Goal: Information Seeking & Learning: Learn about a topic

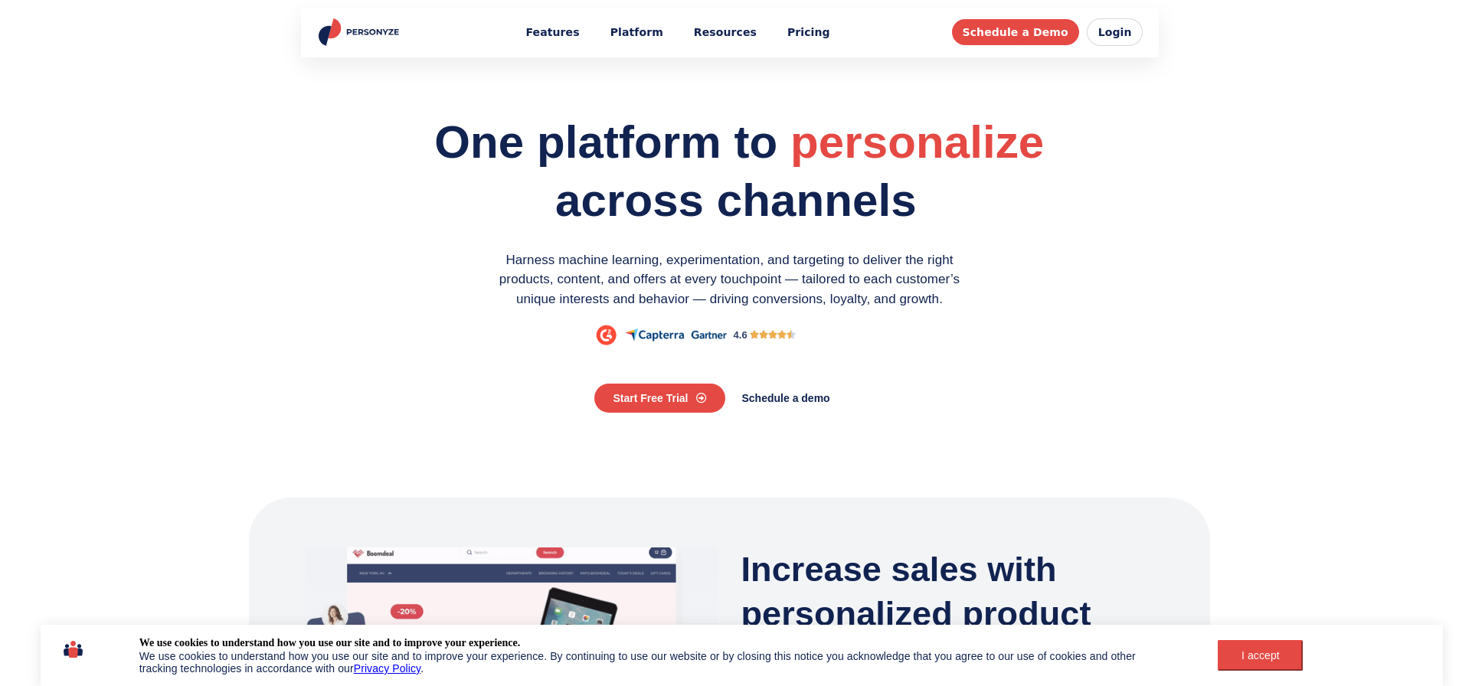
scroll to position [267, 0]
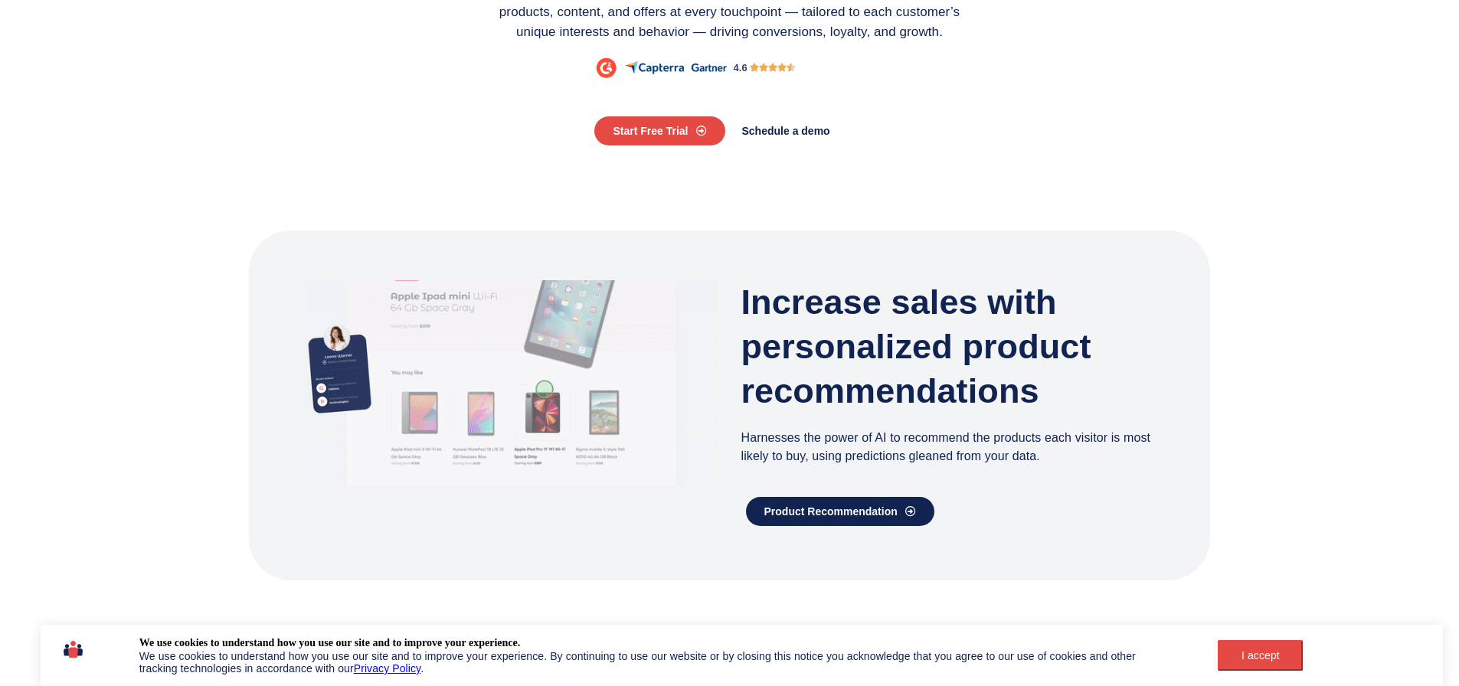
click at [1253, 657] on div "I accept" at bounding box center [1260, 655] width 67 height 12
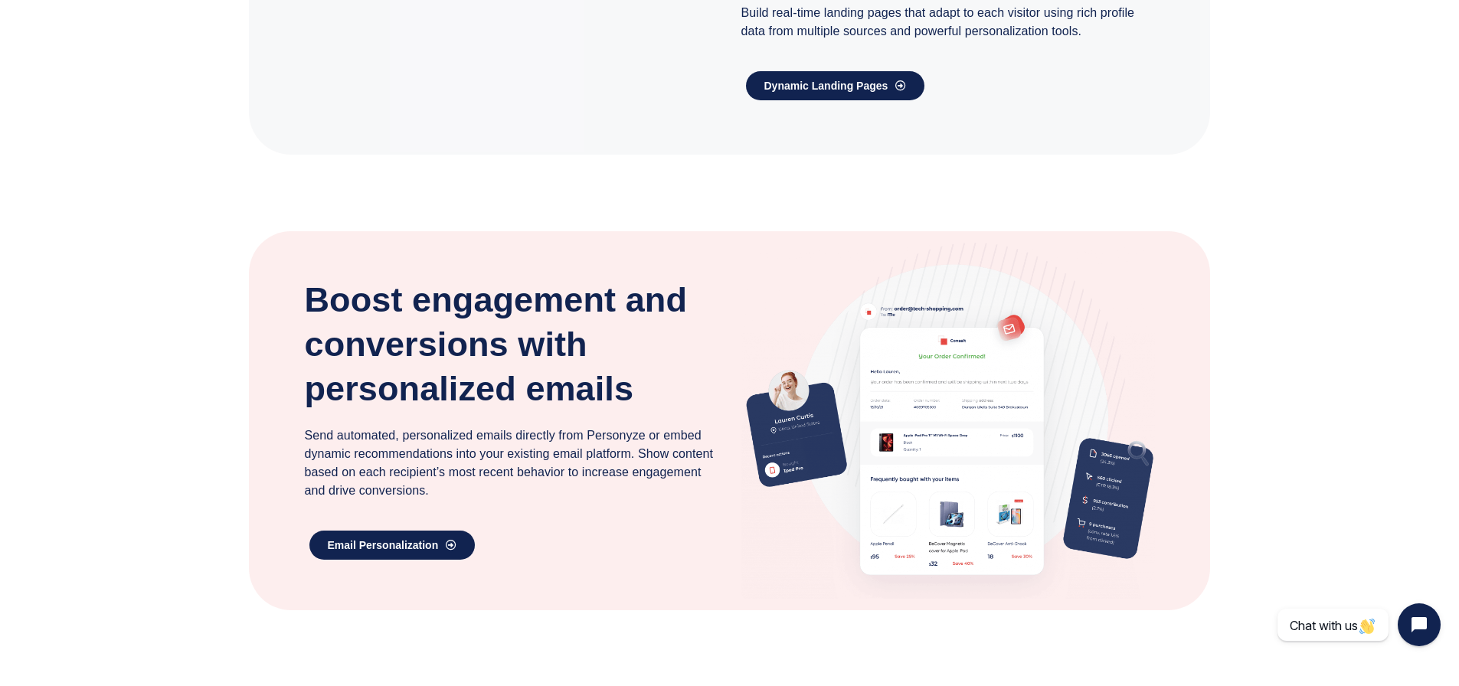
scroll to position [2765, 0]
click at [615, 286] on h3 "Boost engagement and conversions with personalized emails" at bounding box center [512, 345] width 414 height 133
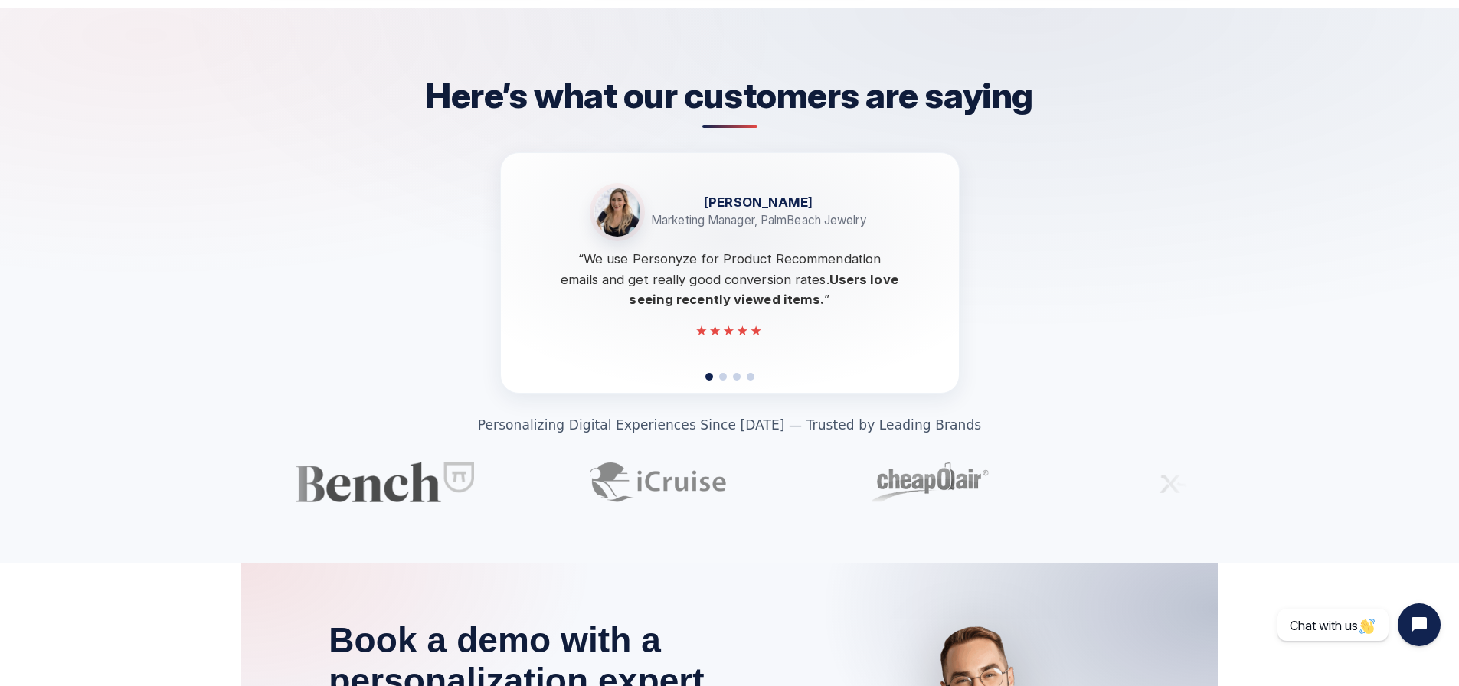
scroll to position [4241, 0]
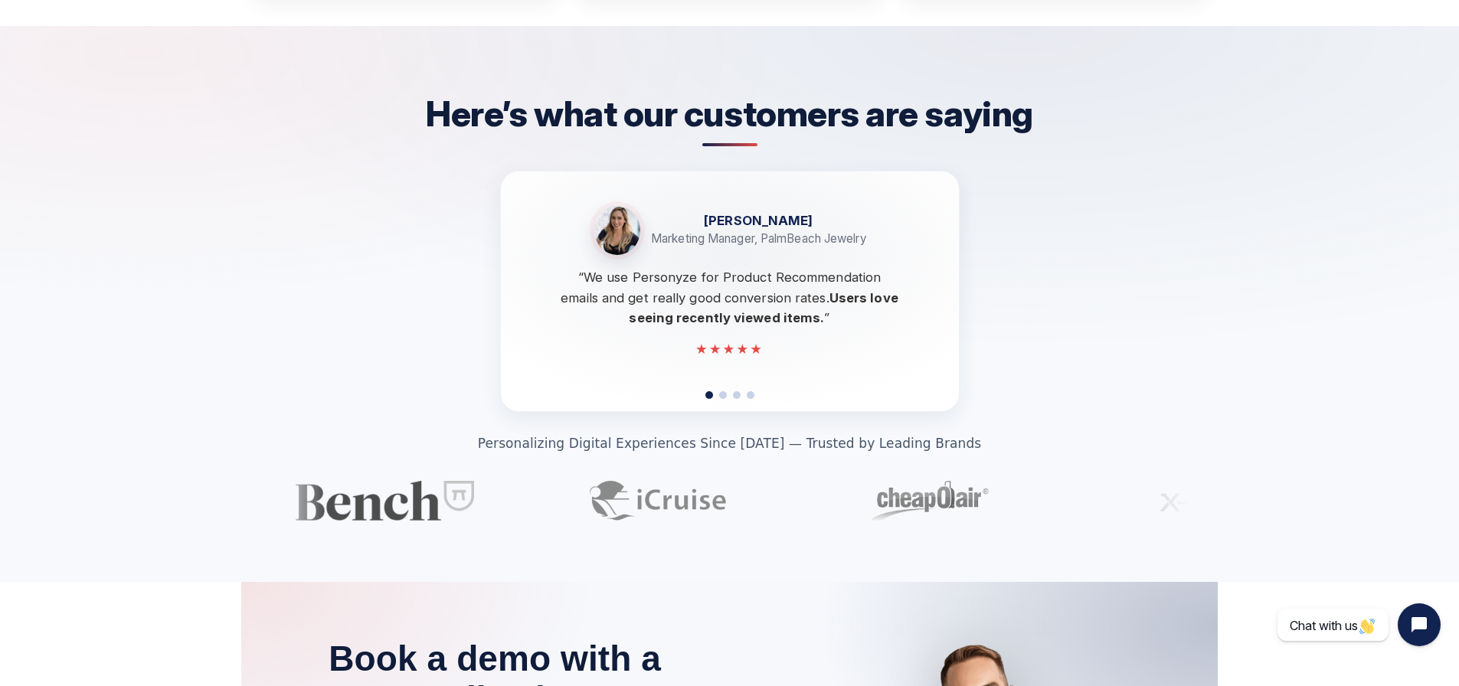
click at [757, 245] on strong "[PERSON_NAME]" at bounding box center [759, 235] width 129 height 19
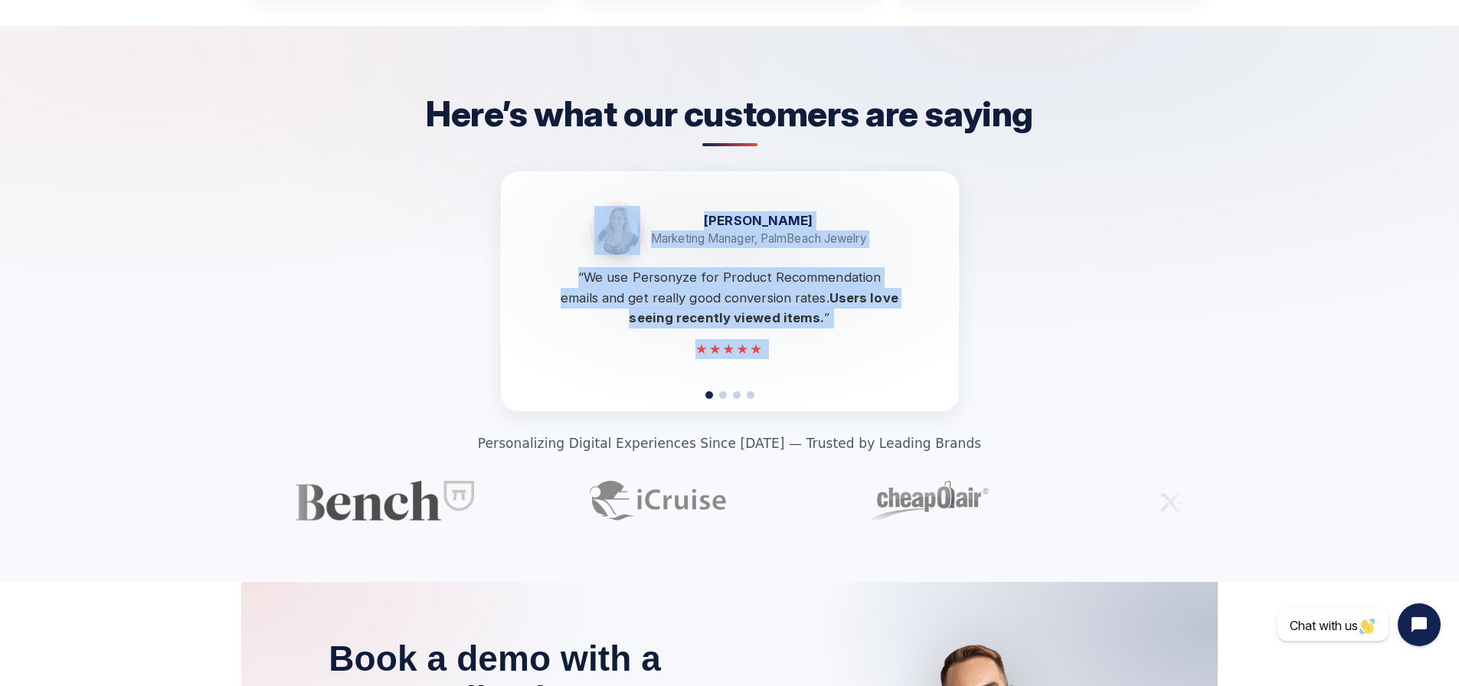
drag, startPoint x: 757, startPoint y: 334, endPoint x: 437, endPoint y: 327, distance: 319.4
click at [437, 327] on section "Here’s what our customers are saying Jackie Heller Marketing Manager, PalmBeach…" at bounding box center [729, 304] width 1459 height 556
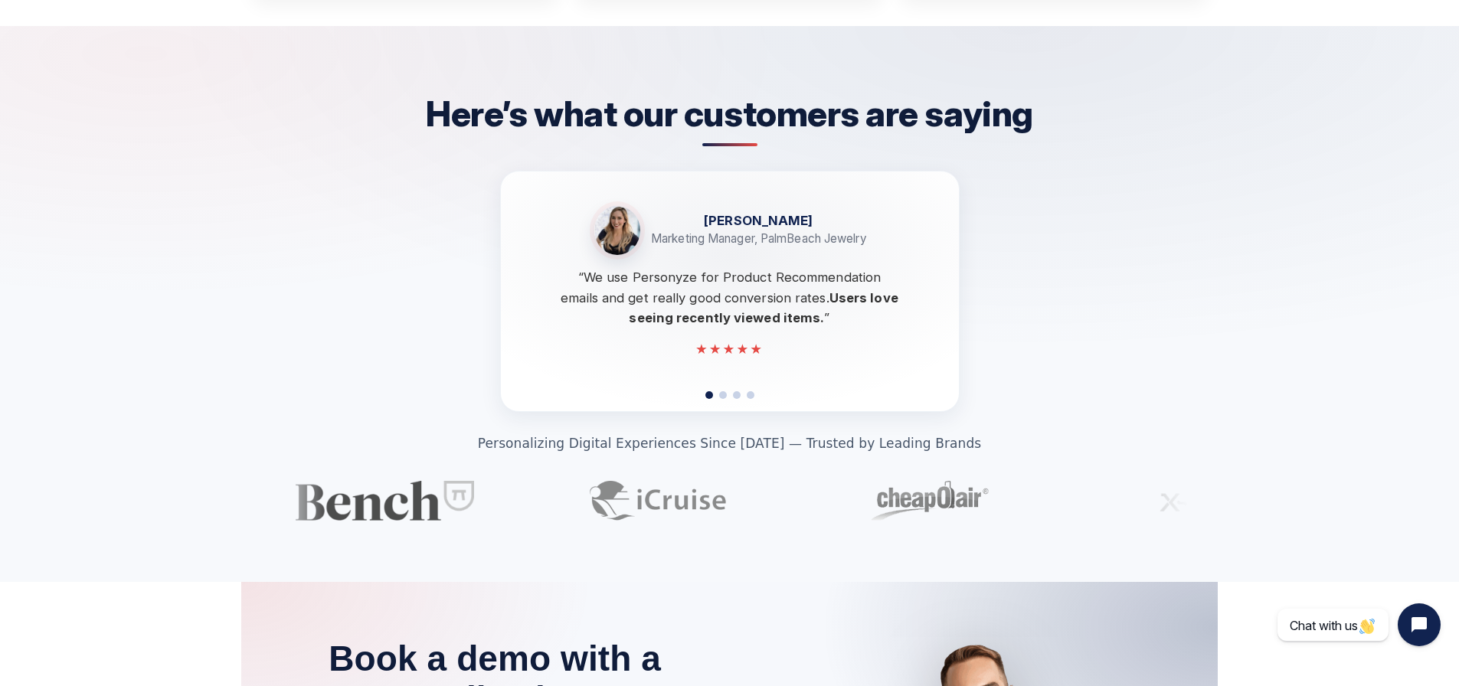
click at [437, 327] on section "Here’s what our customers are saying Jackie Heller Marketing Manager, PalmBeach…" at bounding box center [729, 304] width 1459 height 556
click at [724, 416] on div "Kaan Saraç CMO, Dugun.com “Dynamic recommendations delivered a measurable uplif…" at bounding box center [730, 296] width 398 height 240
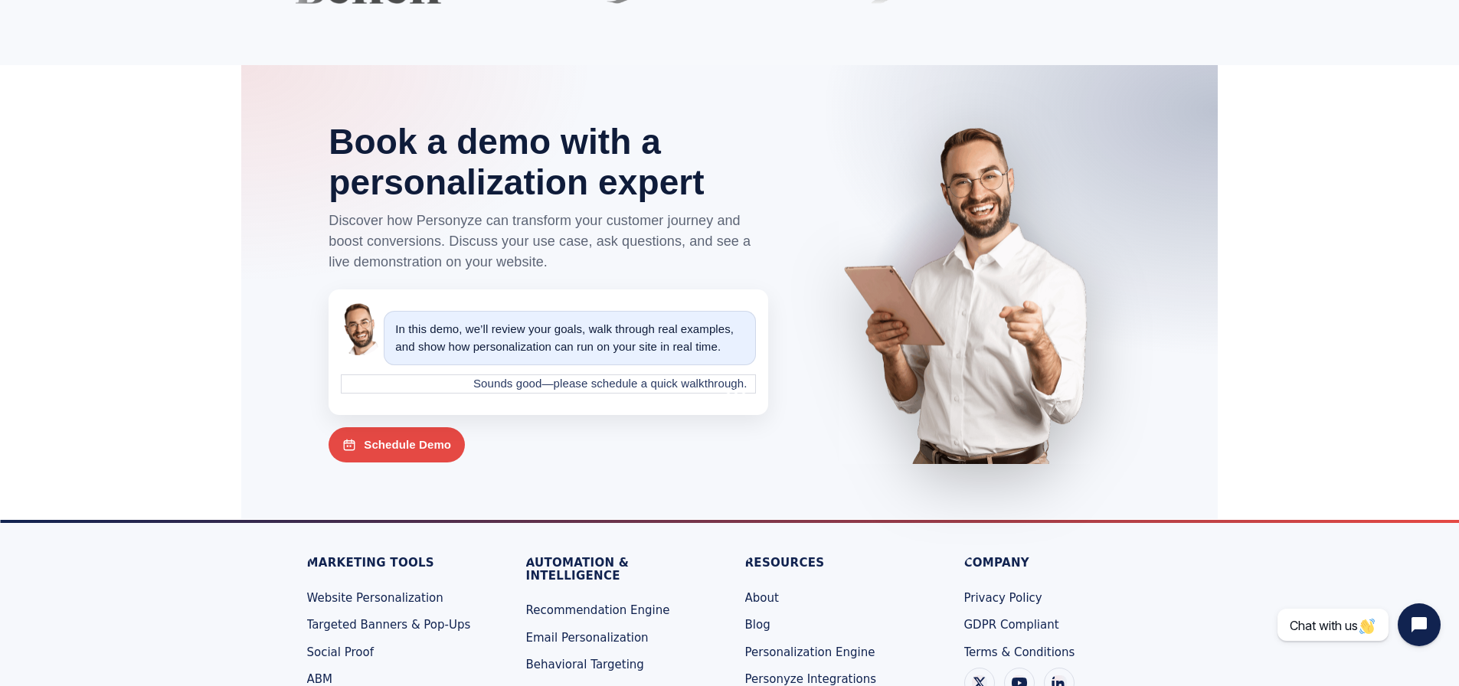
scroll to position [4758, 0]
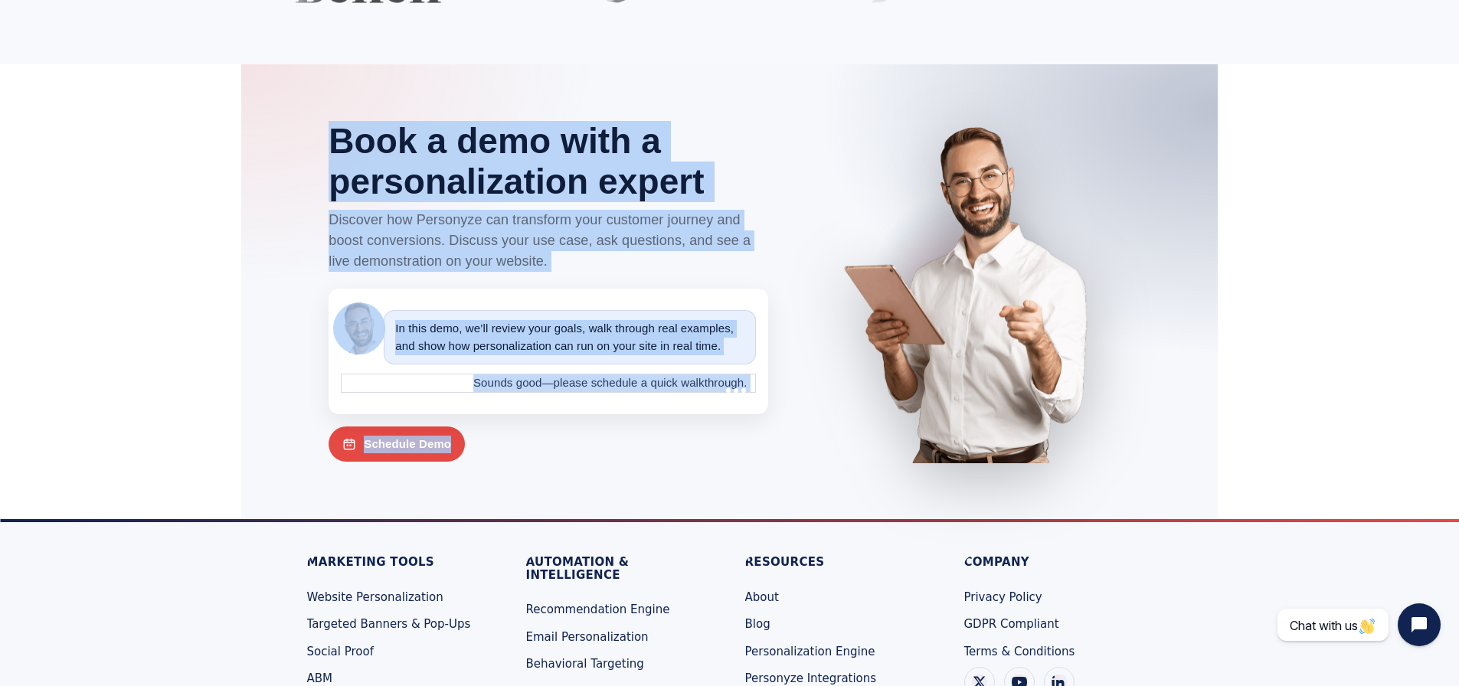
drag, startPoint x: 236, startPoint y: 240, endPoint x: 806, endPoint y: 331, distance: 577.6
click at [806, 331] on section "Book a demo with a personalization expert Discover how Personyze can transform …" at bounding box center [729, 291] width 976 height 454
click at [806, 331] on div at bounding box center [965, 291] width 332 height 344
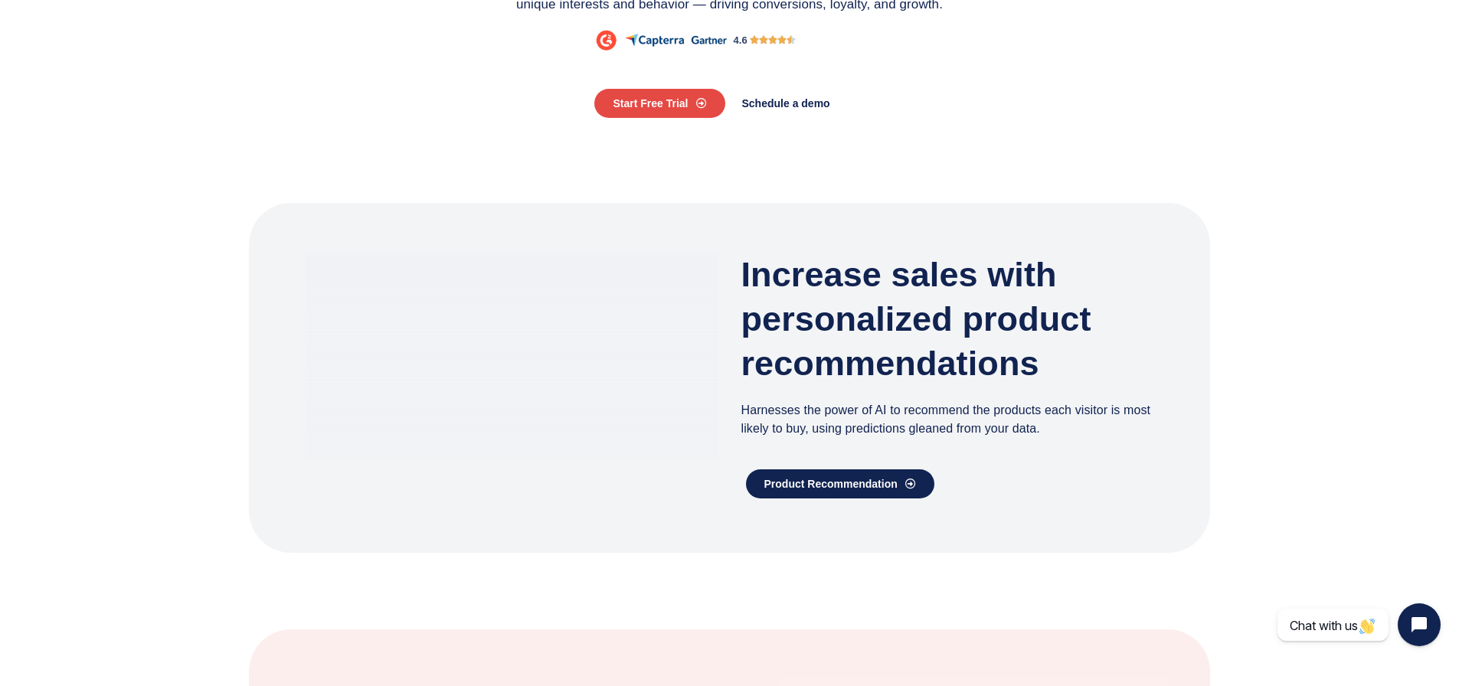
scroll to position [0, 0]
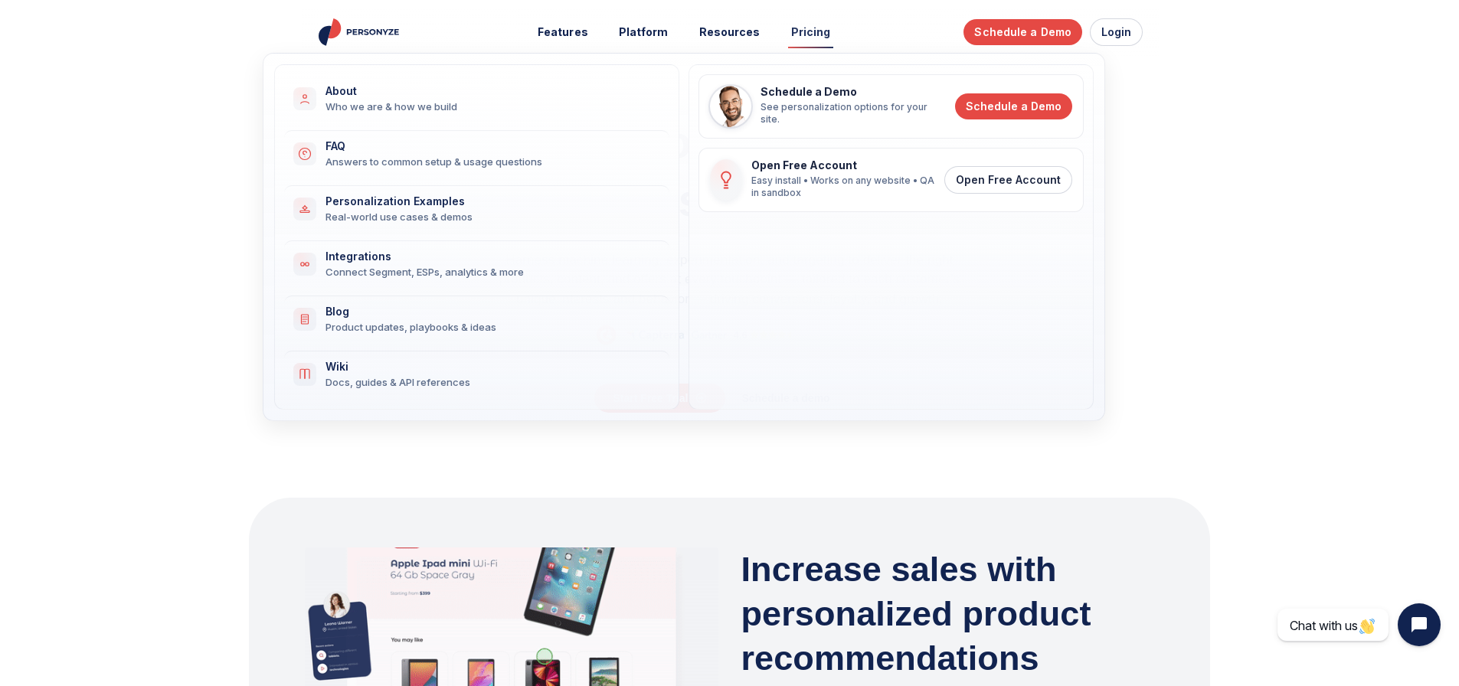
click at [796, 30] on link "Pricing" at bounding box center [810, 32] width 61 height 28
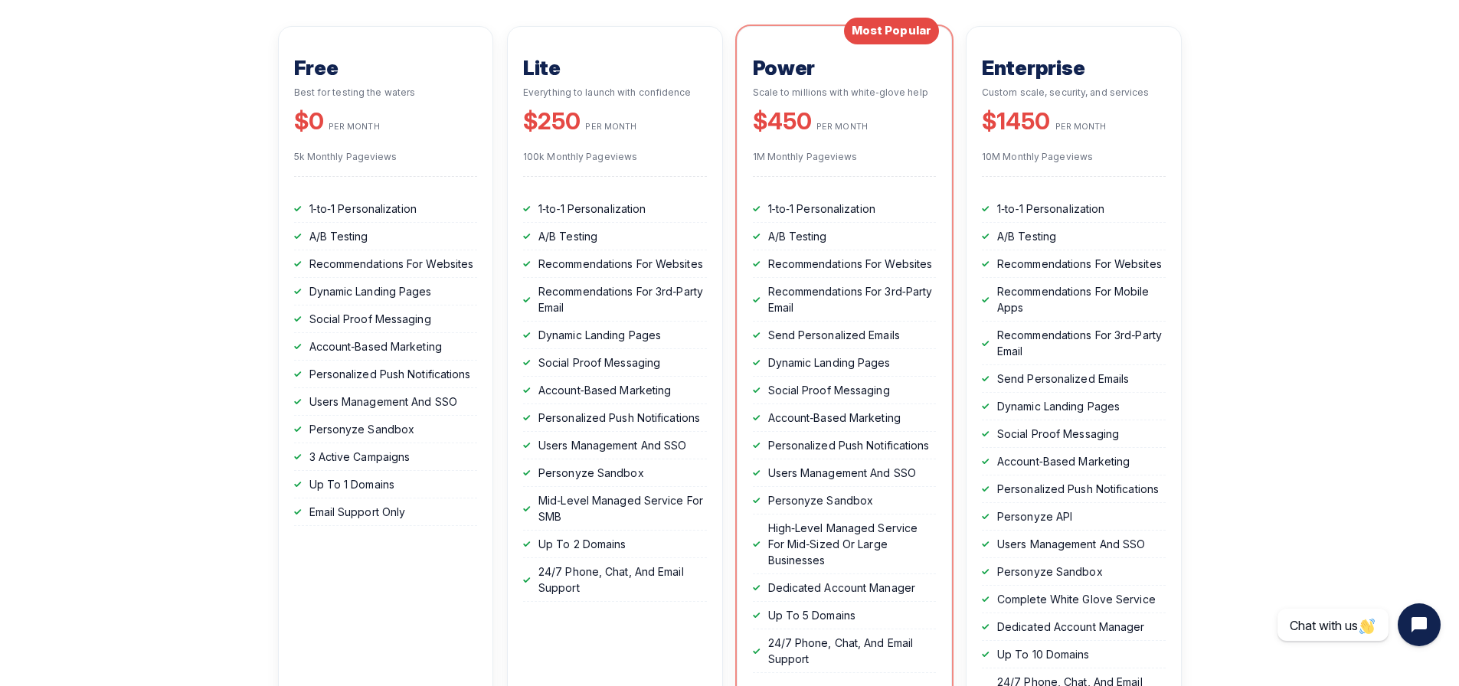
scroll to position [428, 0]
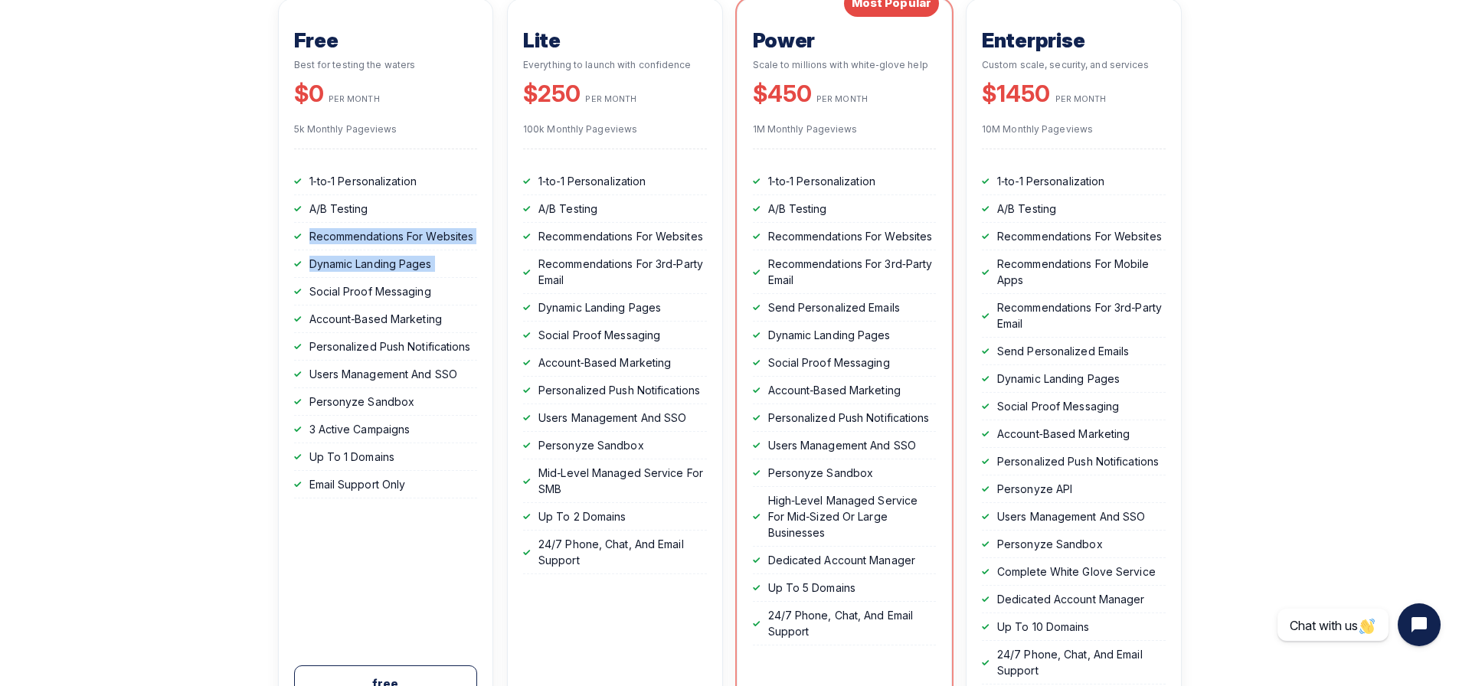
drag, startPoint x: 68, startPoint y: 249, endPoint x: 127, endPoint y: 303, distance: 80.2
click at [241, 303] on section "SIMPLE, TRANSPARENT PRICING Personalization Engine Pricing No‑code personalizat…" at bounding box center [729, 380] width 976 height 1486
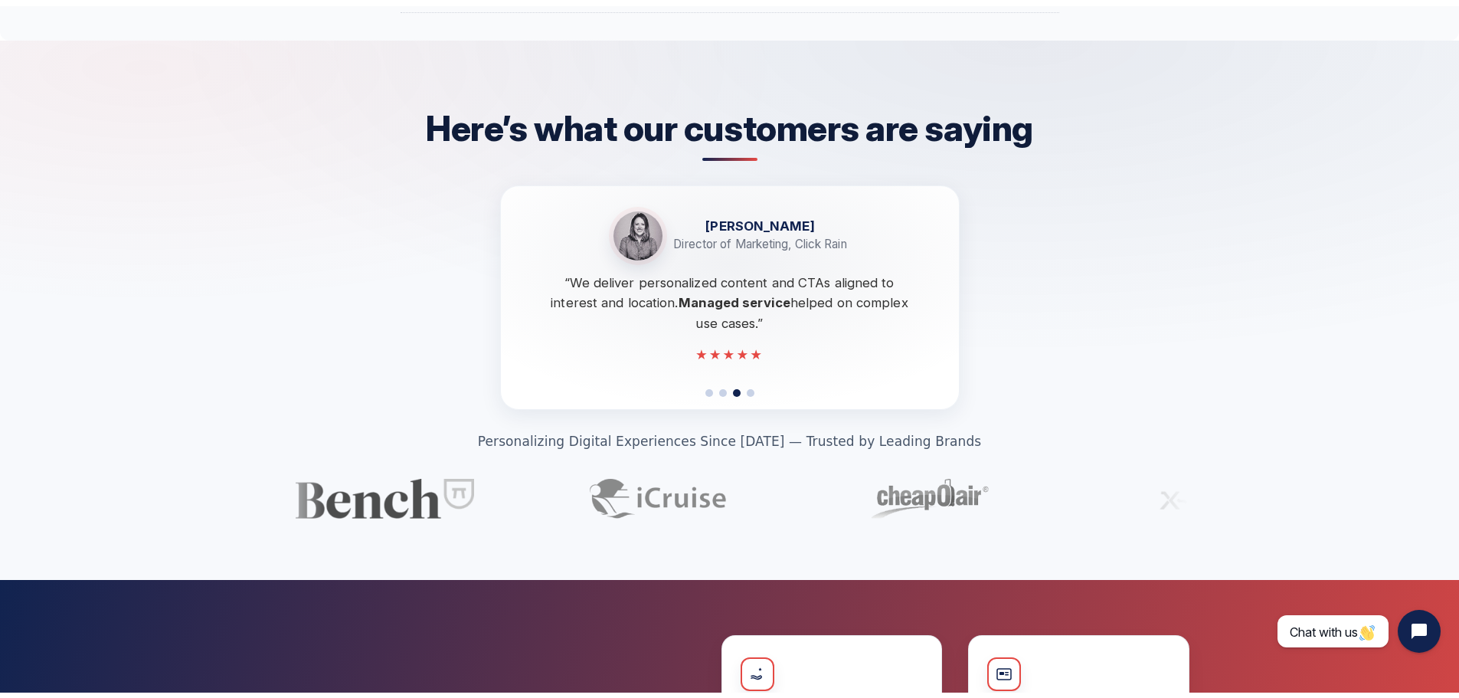
scroll to position [0, 0]
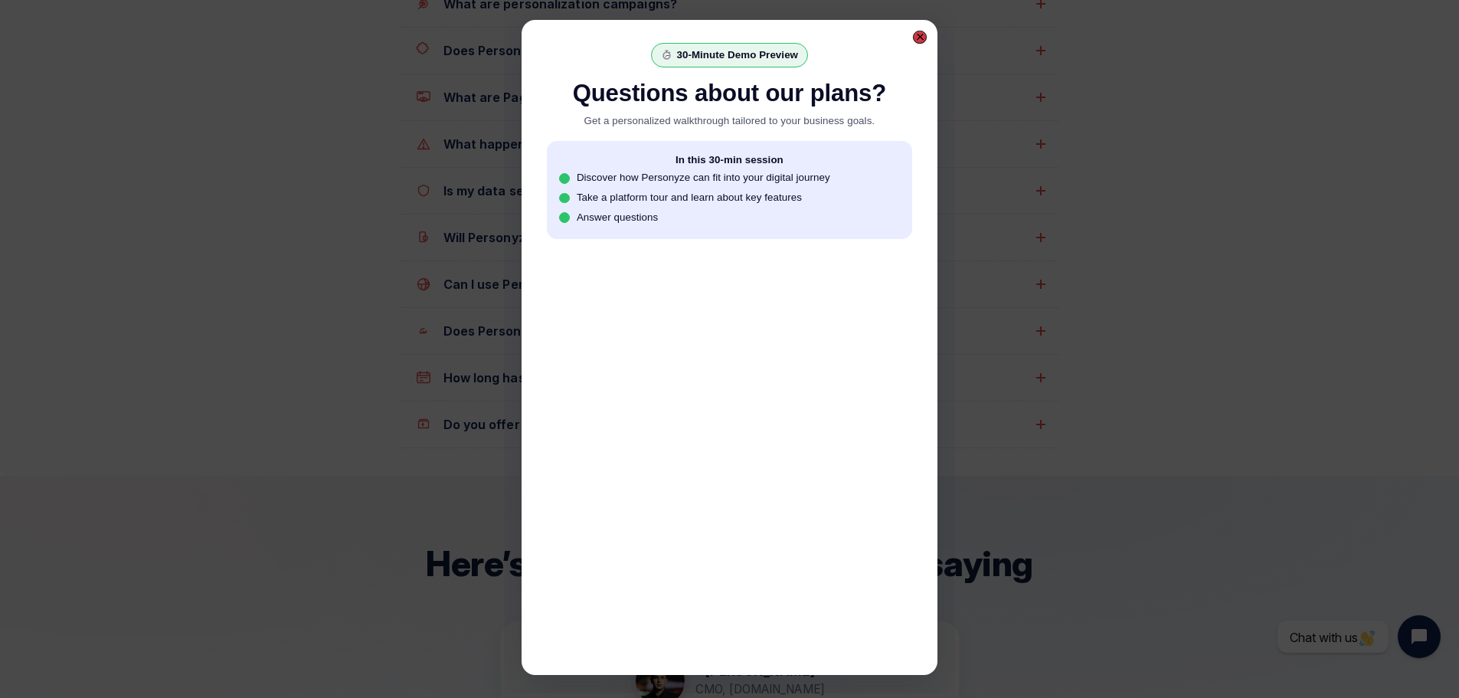
click at [917, 37] on div at bounding box center [920, 37] width 8 height 8
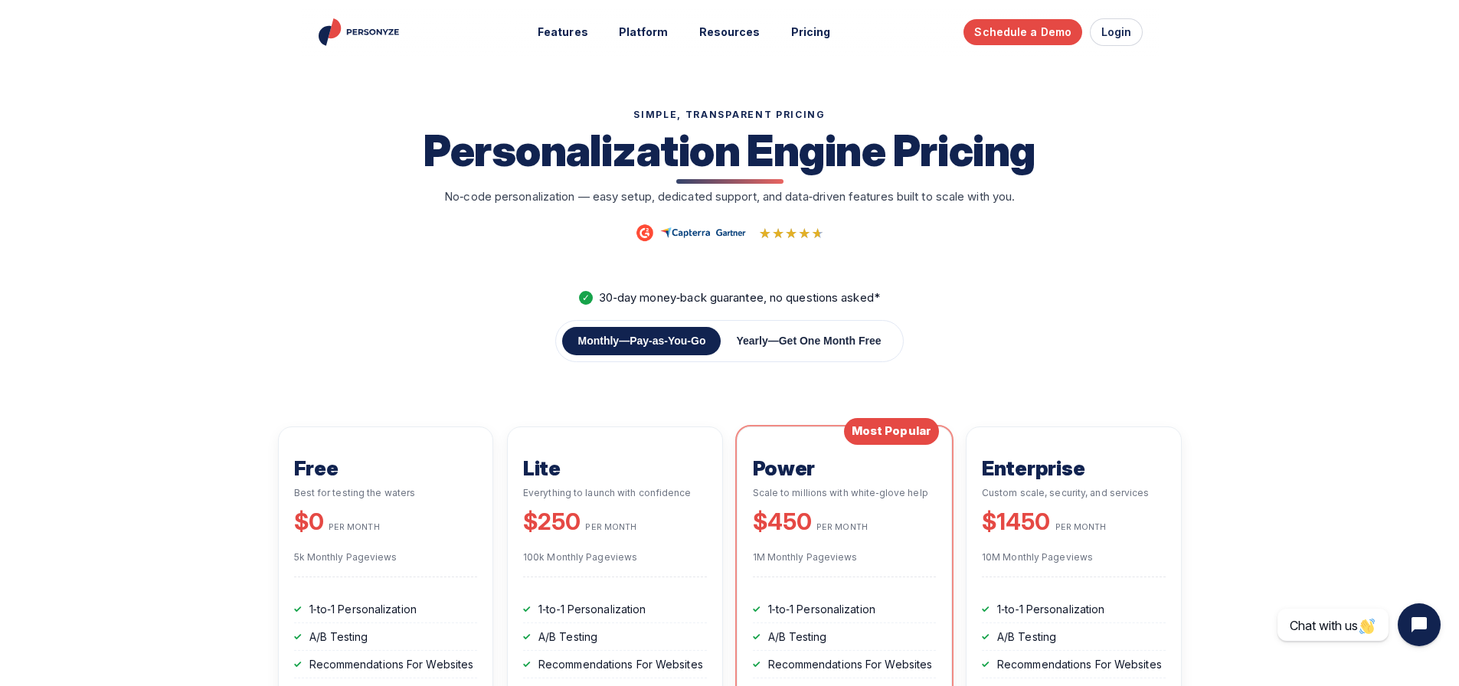
click at [359, 37] on img "Personyze home" at bounding box center [360, 32] width 88 height 28
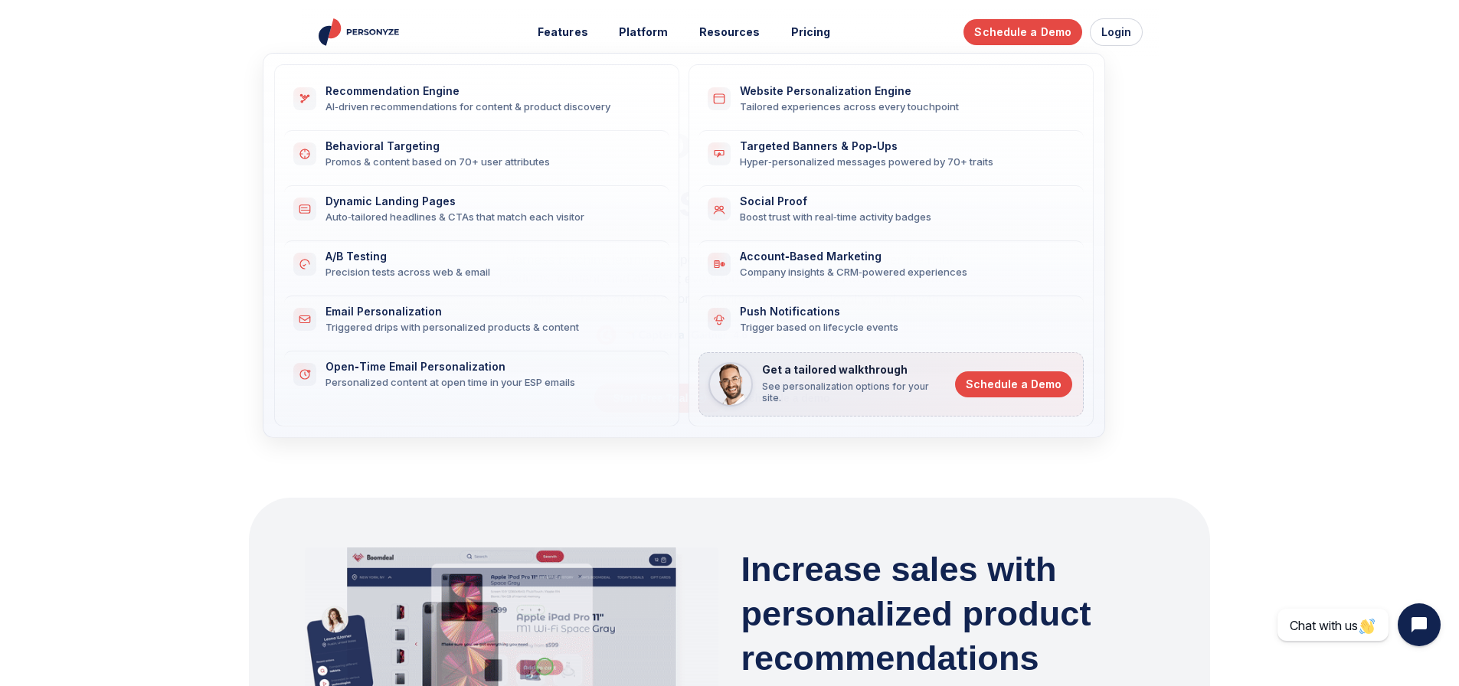
click at [886, 160] on div "Hyper‑personalized messages powered by 70+ traits" at bounding box center [902, 162] width 325 height 14
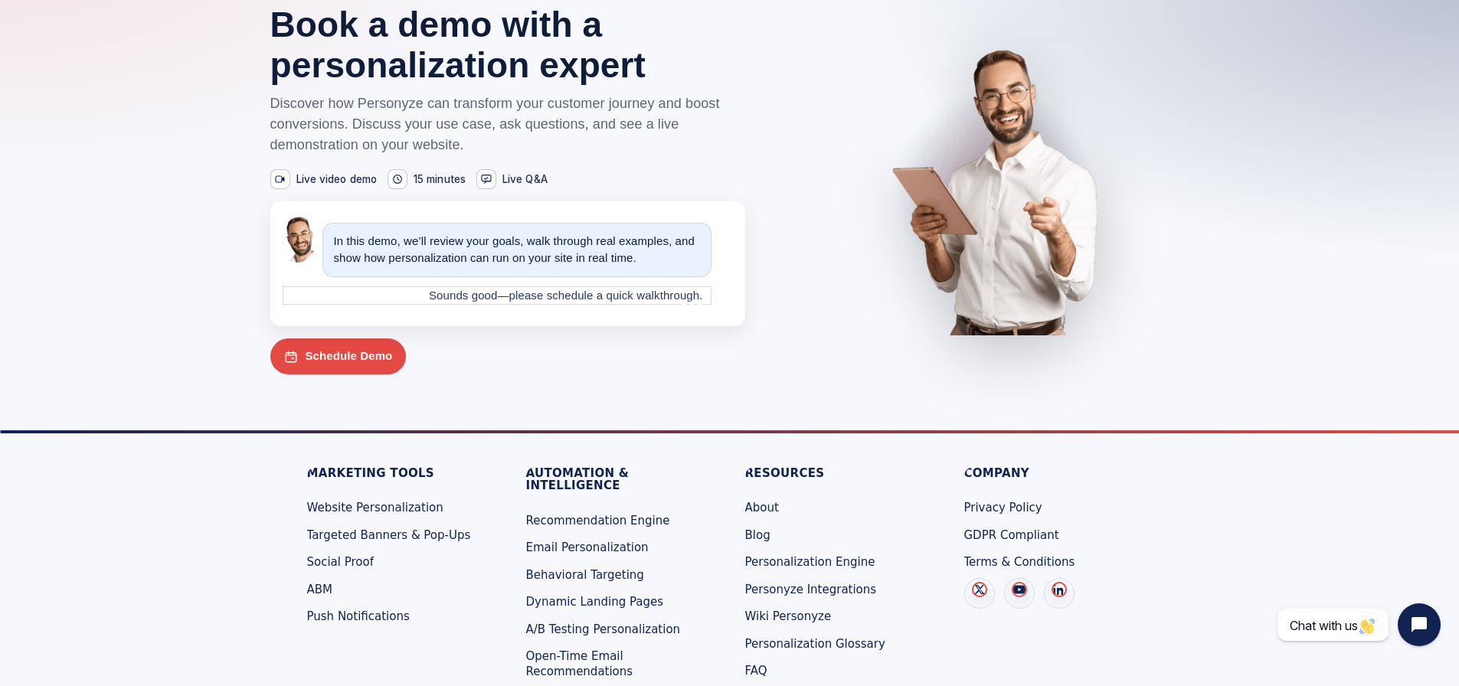
scroll to position [3226, 0]
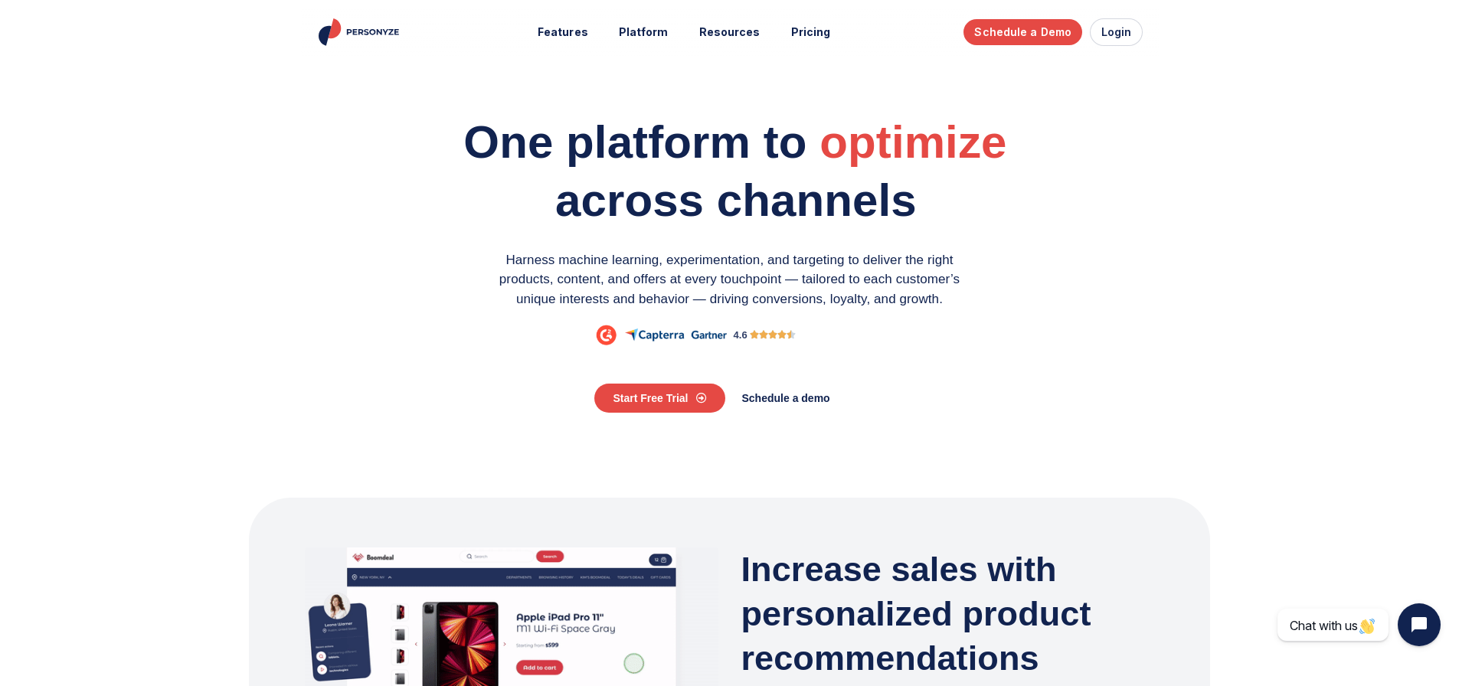
click at [1074, 258] on section "Harness machine learning, experimentation, and targeting to deliver the right p…" at bounding box center [730, 307] width 744 height 129
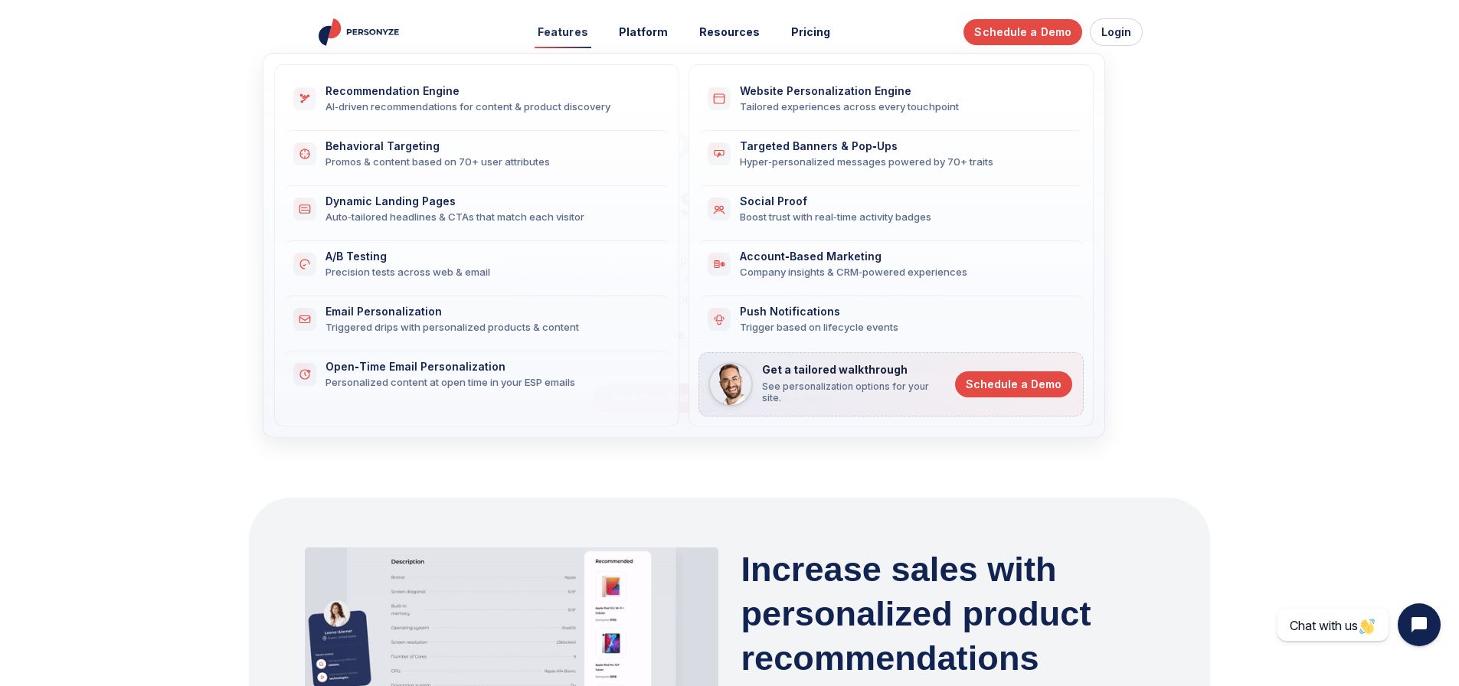
click at [575, 31] on button "Features" at bounding box center [563, 32] width 72 height 28
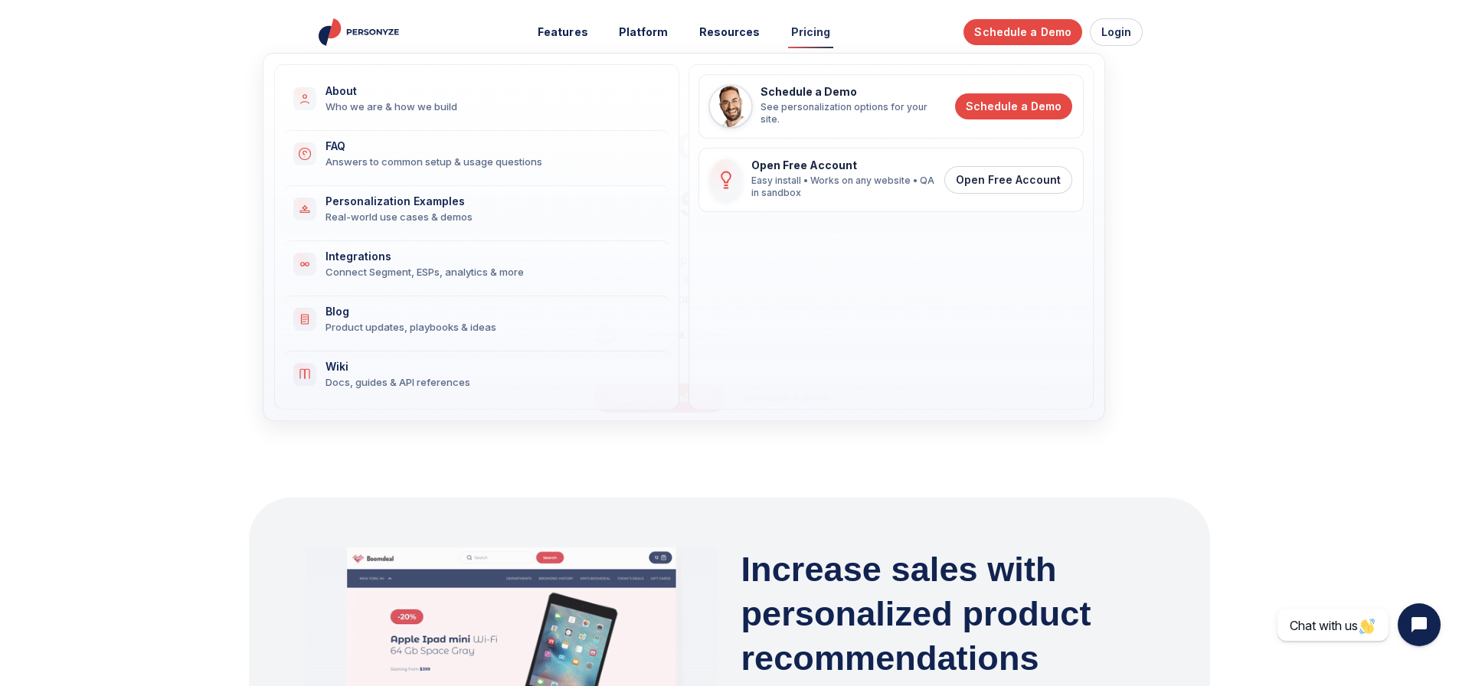
click at [819, 38] on link "Pricing" at bounding box center [810, 32] width 61 height 28
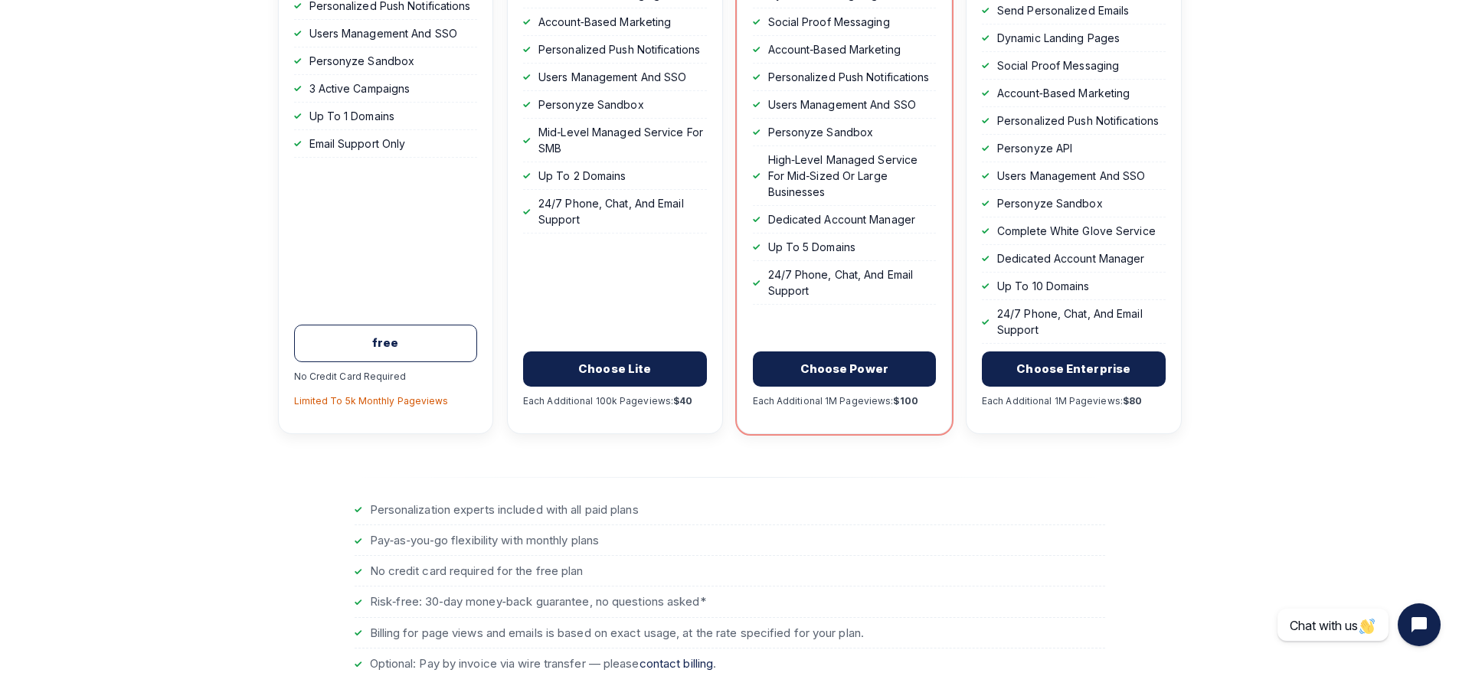
scroll to position [768, 1]
click at [241, 170] on section "SIMPLE, TRANSPARENT PRICING Personalization Engine Pricing No‑code personalizat…" at bounding box center [729, 40] width 976 height 1486
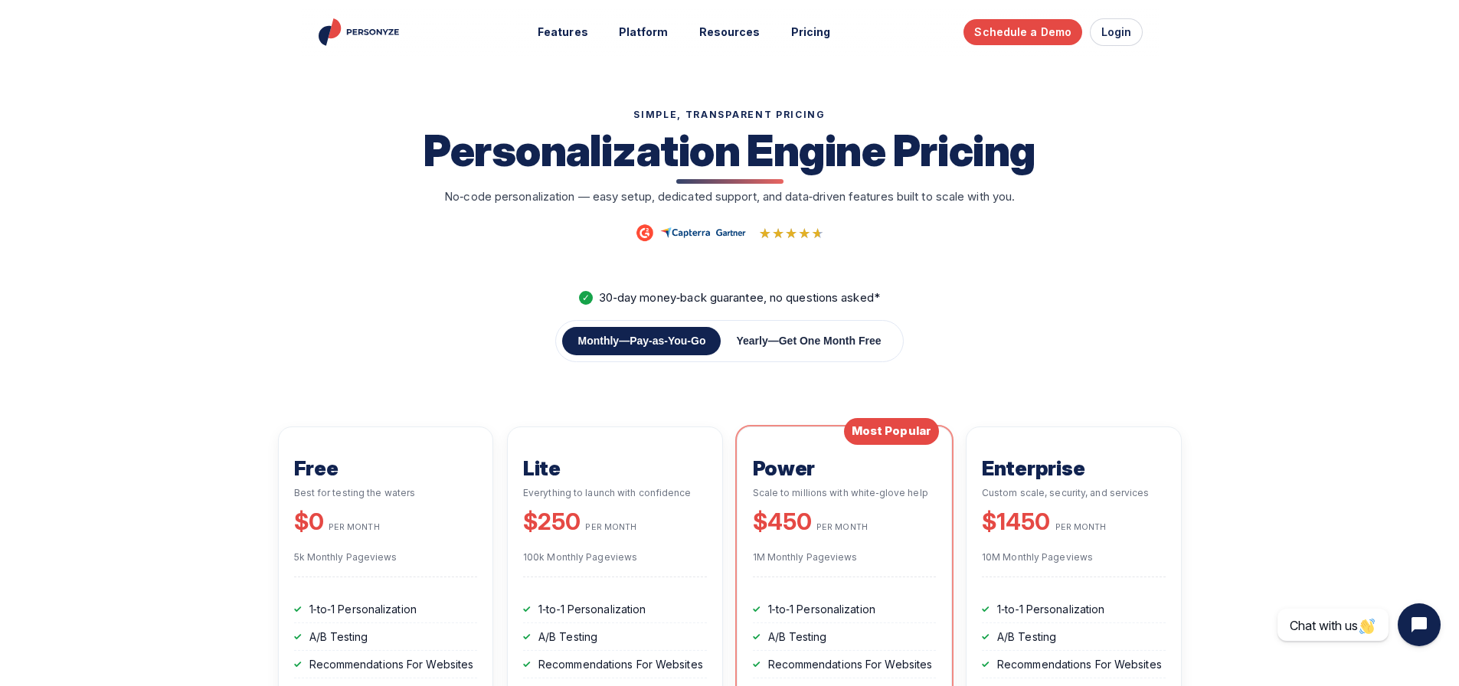
scroll to position [0, 0]
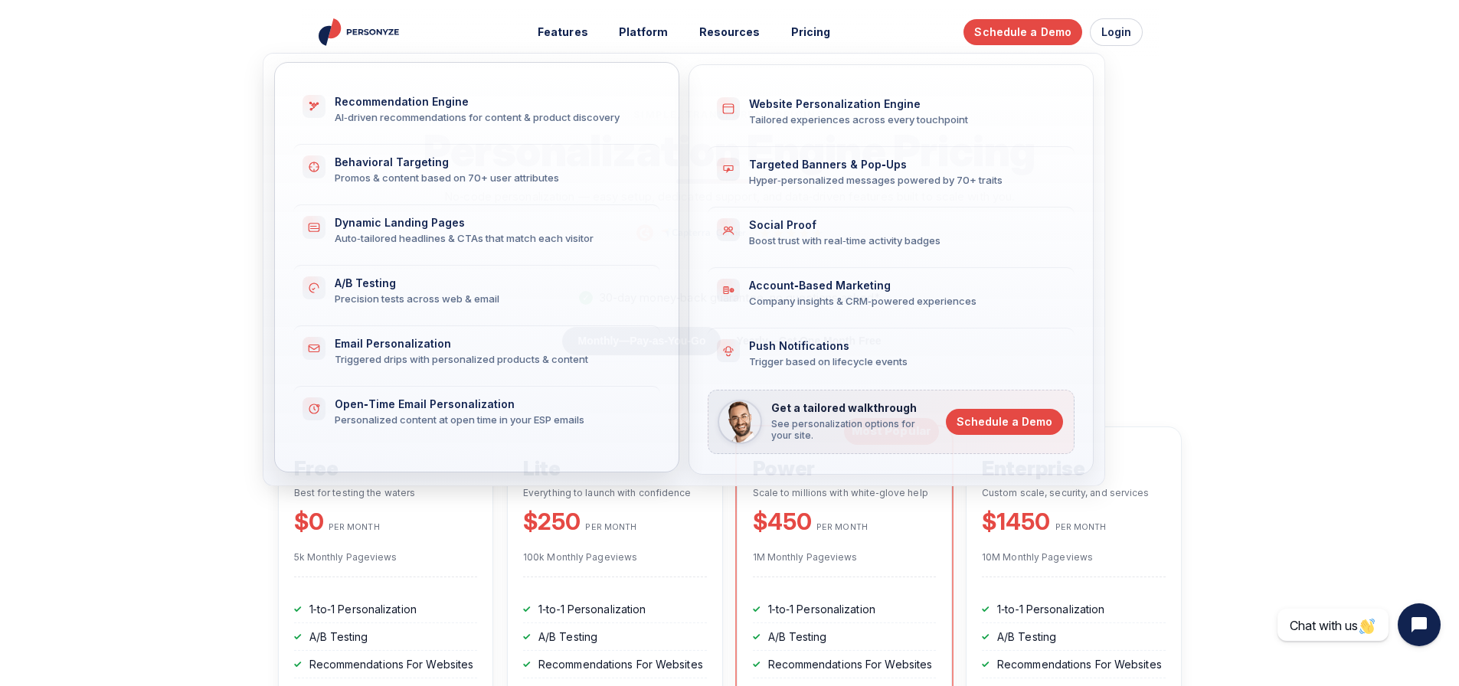
click at [453, 172] on div "Promos & content based on 70+ user attributes" at bounding box center [488, 178] width 307 height 14
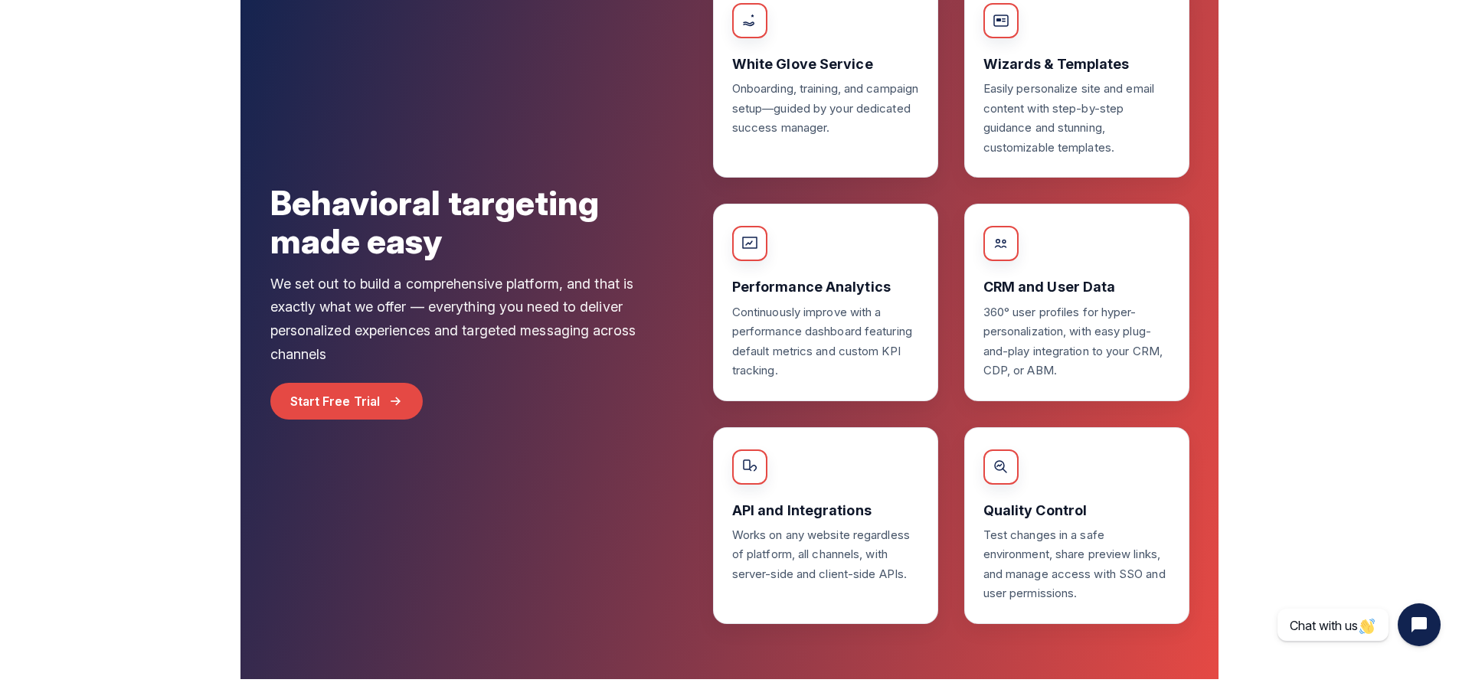
scroll to position [3568, 0]
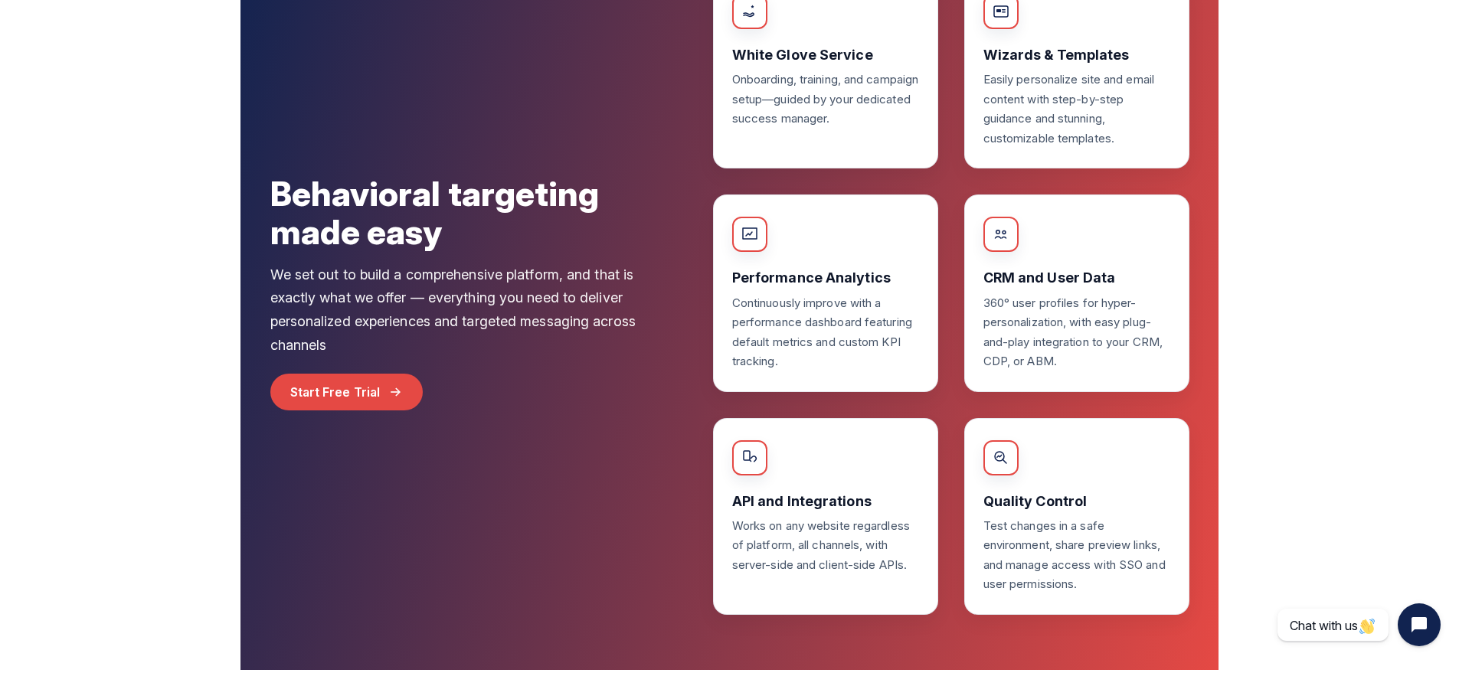
click at [601, 223] on h2 "Behavioral targeting made easy" at bounding box center [470, 213] width 400 height 76
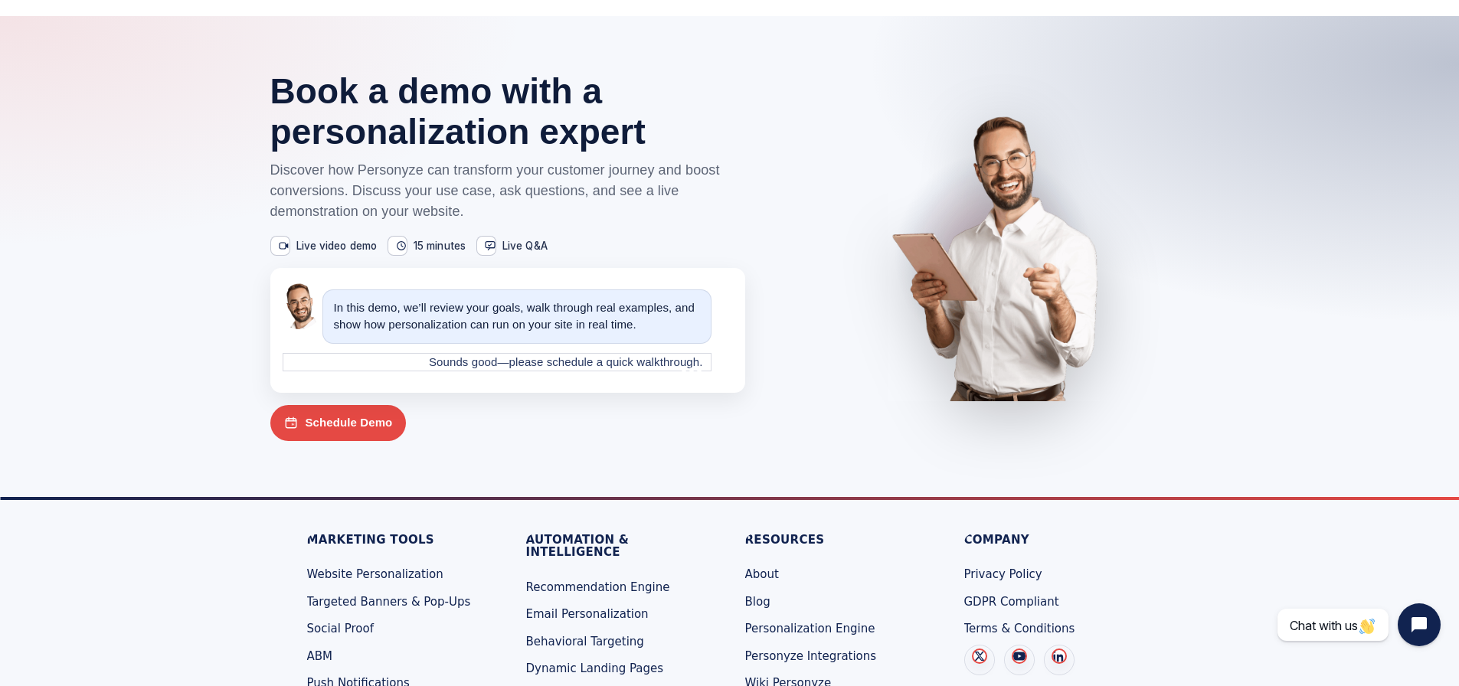
scroll to position [4383, 0]
